Goal: Check status: Check status

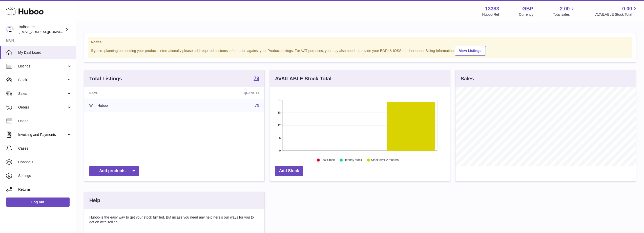
scroll to position [79, 180]
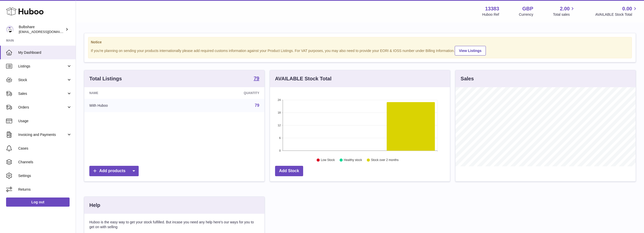
click at [257, 105] on link "79" at bounding box center [257, 105] width 5 height 4
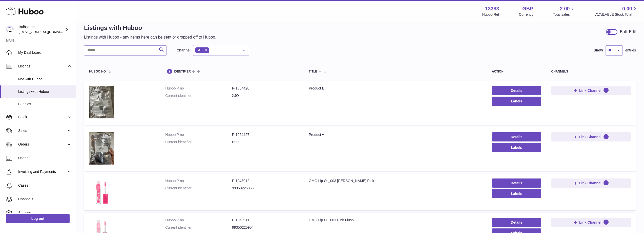
scroll to position [25, 0]
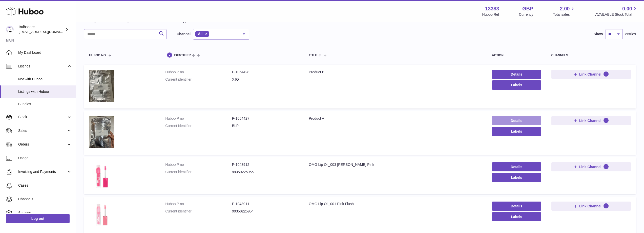
click at [507, 120] on link "Details" at bounding box center [516, 120] width 49 height 9
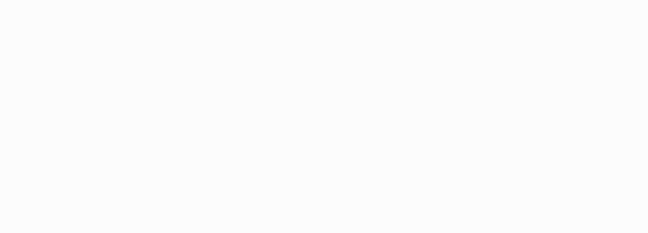
select select
select select "****"
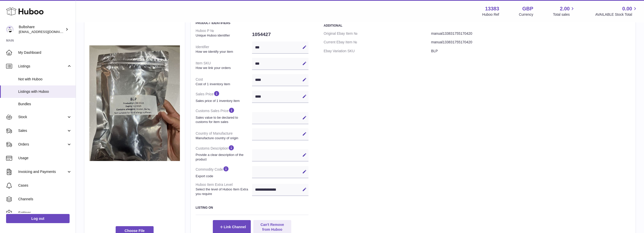
scroll to position [76, 0]
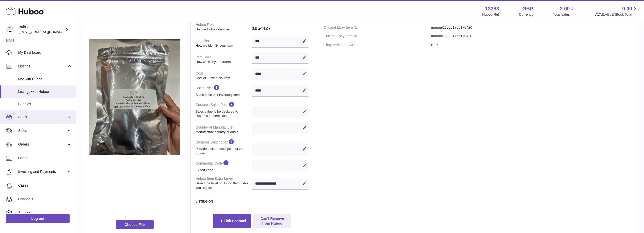
click at [31, 116] on span "Stock" at bounding box center [42, 116] width 48 height 5
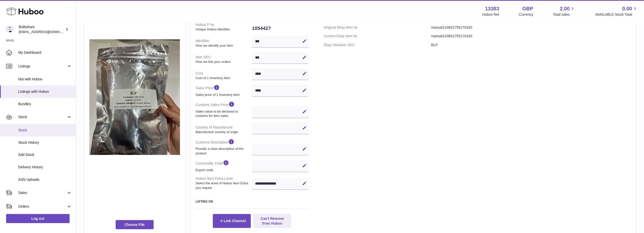
click at [27, 129] on span "Stock" at bounding box center [45, 130] width 54 height 5
